Goal: Register for event/course

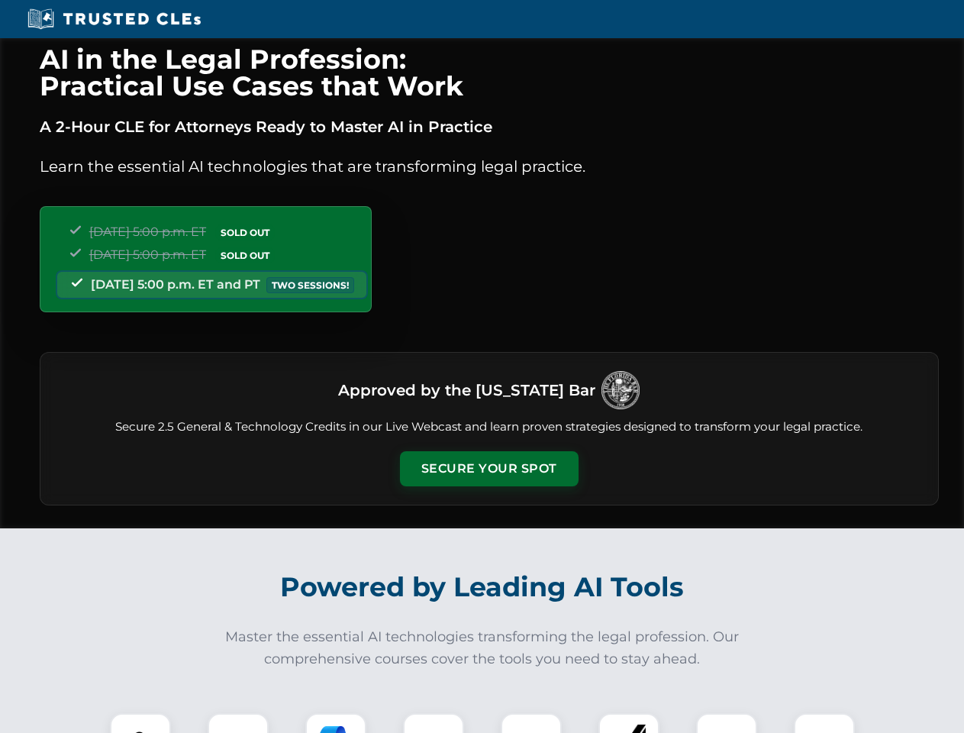
click at [488, 469] on button "Secure Your Spot" at bounding box center [489, 468] width 179 height 35
click at [140, 723] on img at bounding box center [140, 743] width 44 height 44
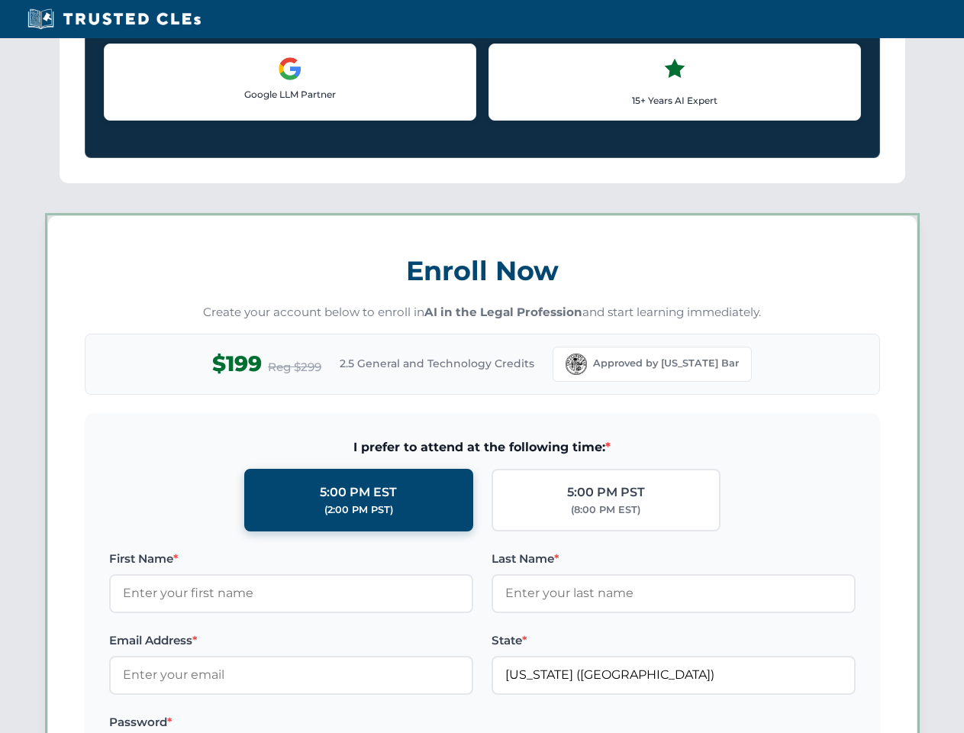
click at [336, 723] on label "Password *" at bounding box center [291, 722] width 364 height 18
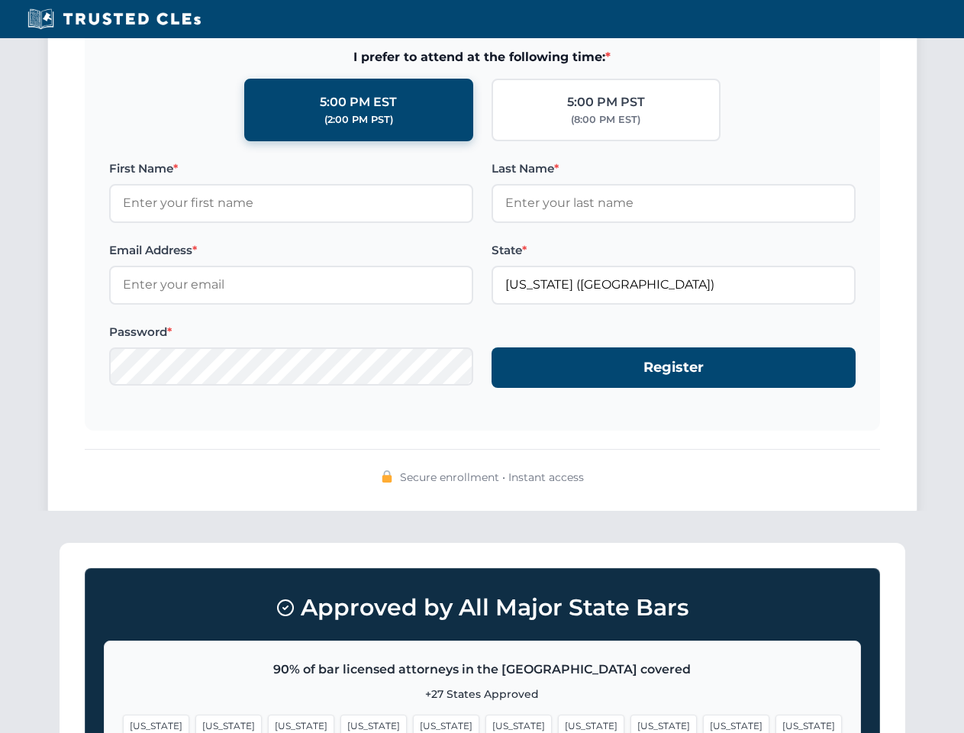
click at [703, 723] on span "[US_STATE]" at bounding box center [736, 725] width 66 height 22
